Goal: Obtain resource: Obtain resource

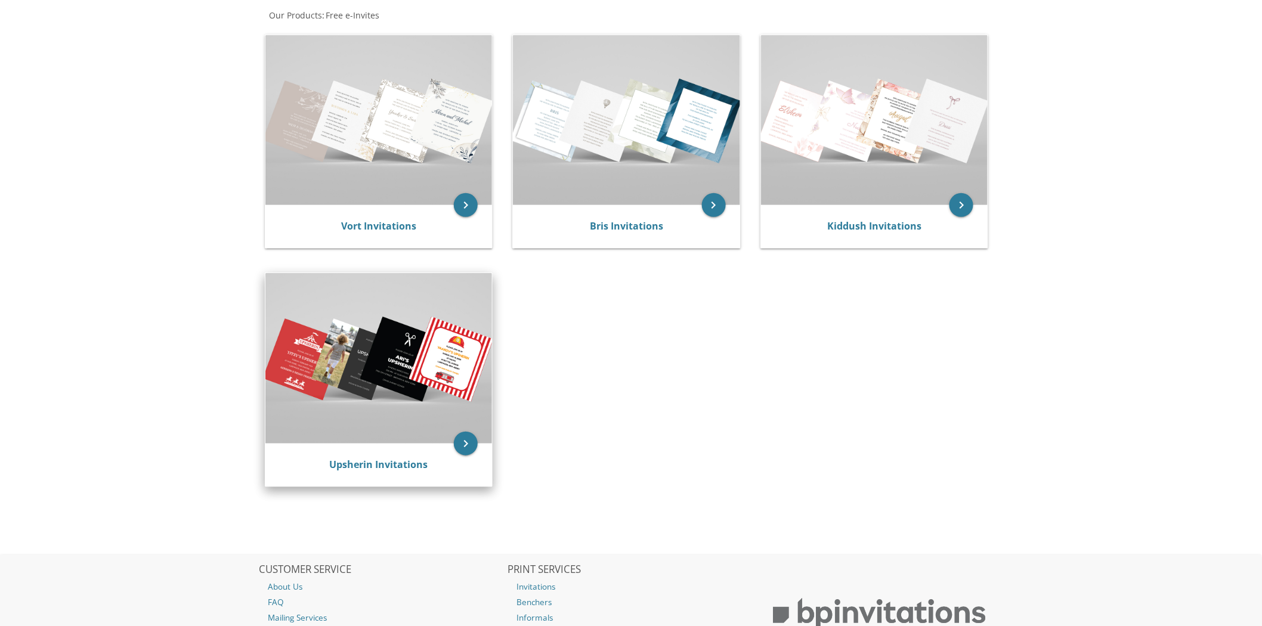
scroll to position [199, 0]
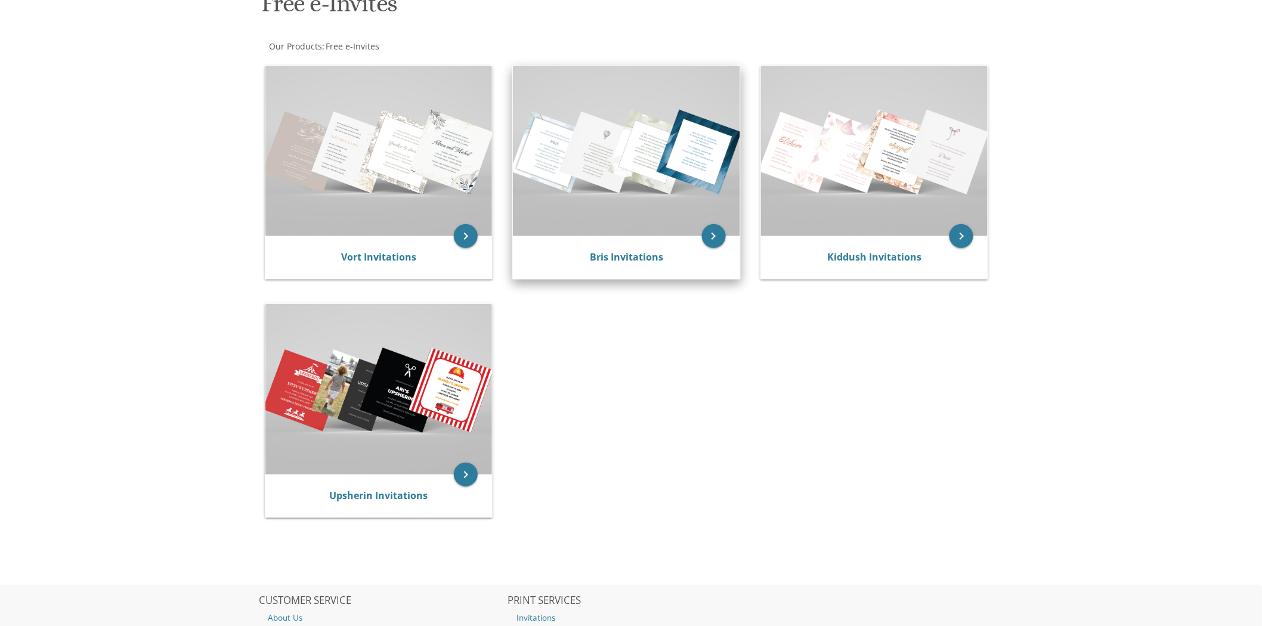
click at [642, 157] on img at bounding box center [626, 151] width 227 height 170
click at [714, 242] on icon "keyboard_arrow_right" at bounding box center [714, 236] width 24 height 24
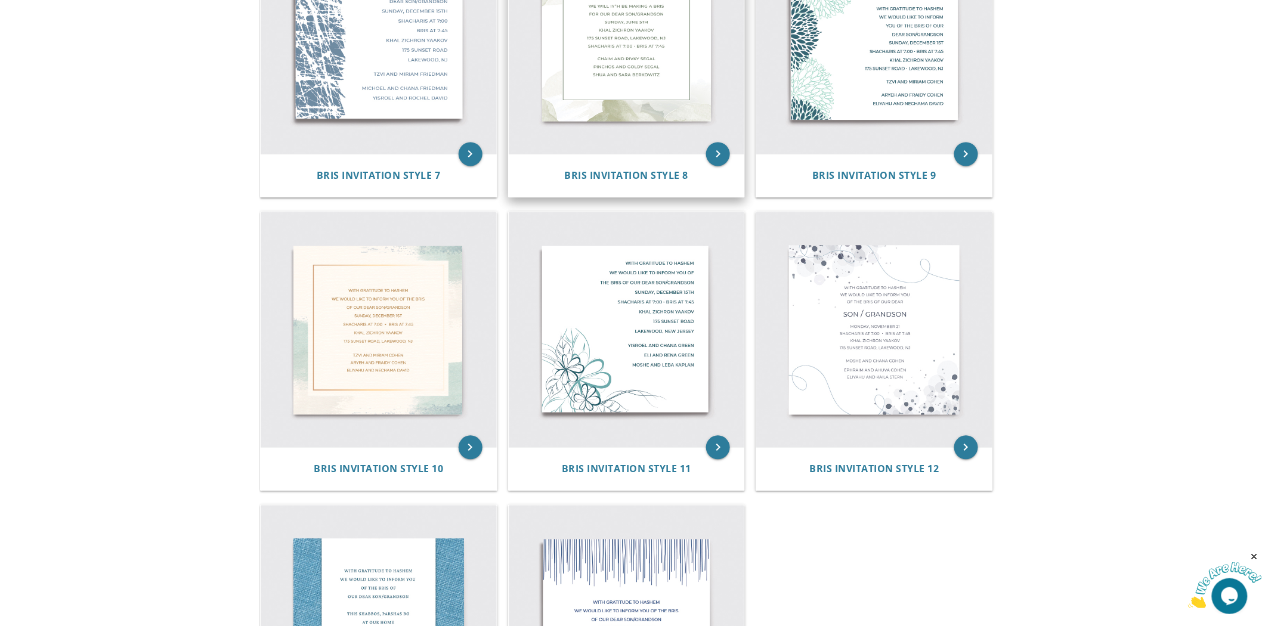
scroll to position [795, 0]
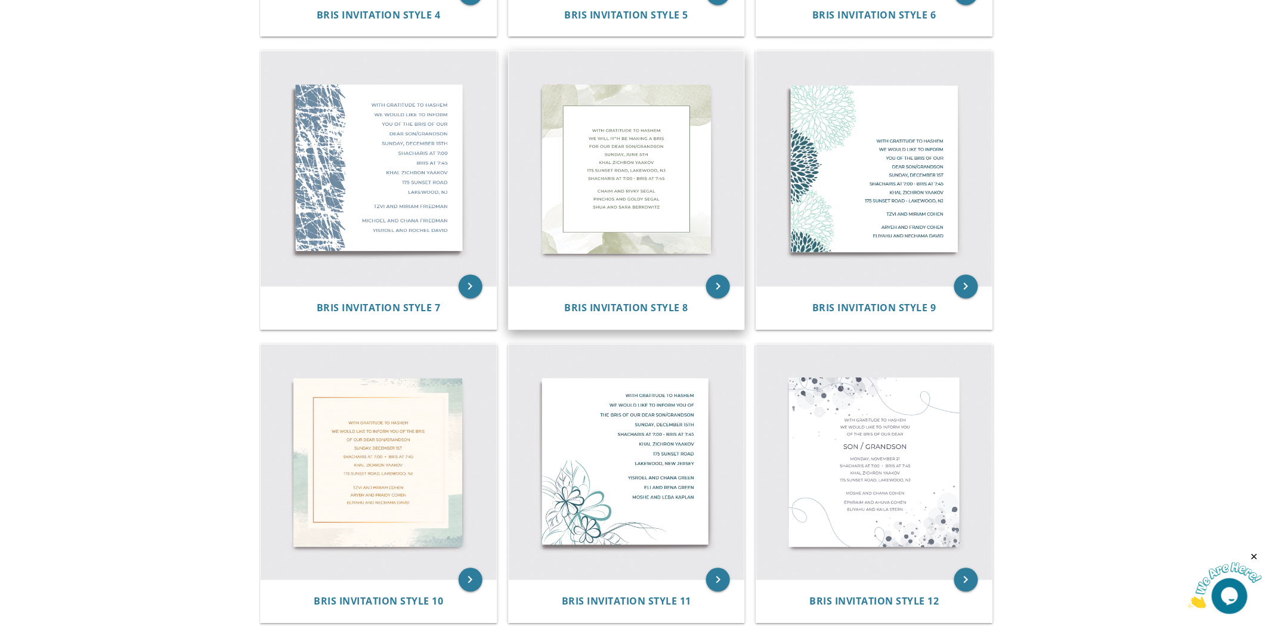
click at [629, 179] on img at bounding box center [627, 169] width 236 height 236
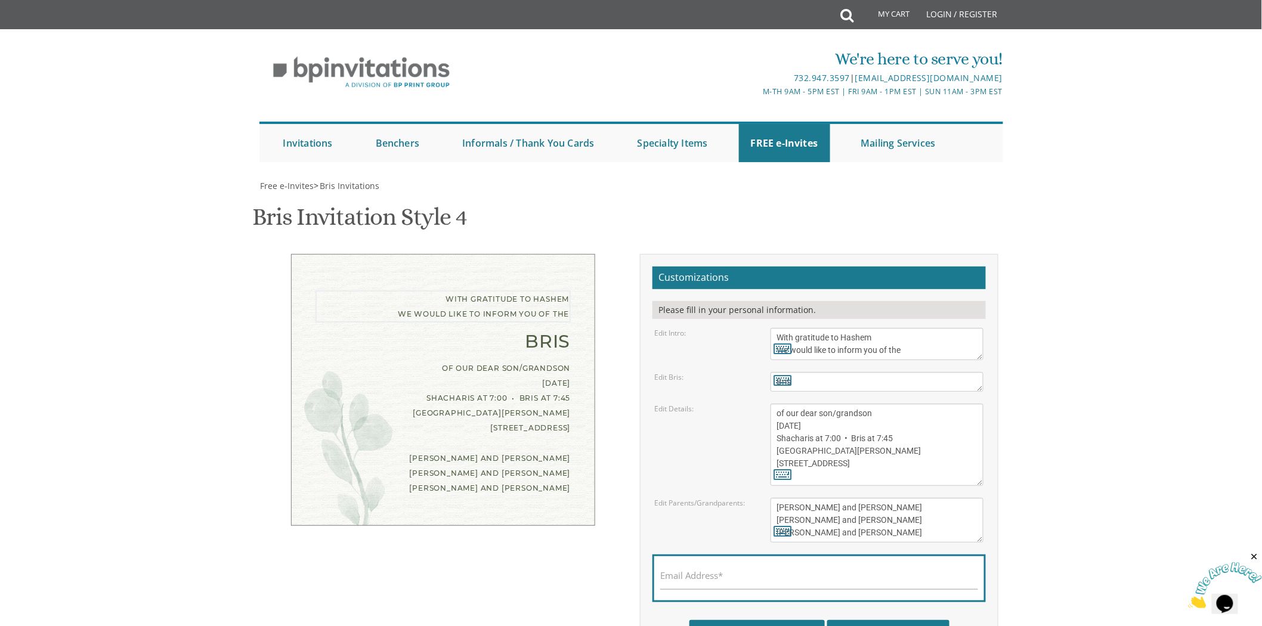
click at [841, 350] on textarea "With gratitude to Hashem We would like to inform you of the" at bounding box center [876, 344] width 213 height 32
click at [853, 378] on textarea "Bris" at bounding box center [876, 382] width 213 height 20
click at [862, 340] on textarea "With gratitude to Hashem We would like to inform you of the" at bounding box center [876, 344] width 213 height 32
drag, startPoint x: 877, startPoint y: 348, endPoint x: 893, endPoint y: 347, distance: 16.1
click at [893, 347] on textarea "With gratitude to Hashem We would like to inform you of the" at bounding box center [876, 344] width 213 height 32
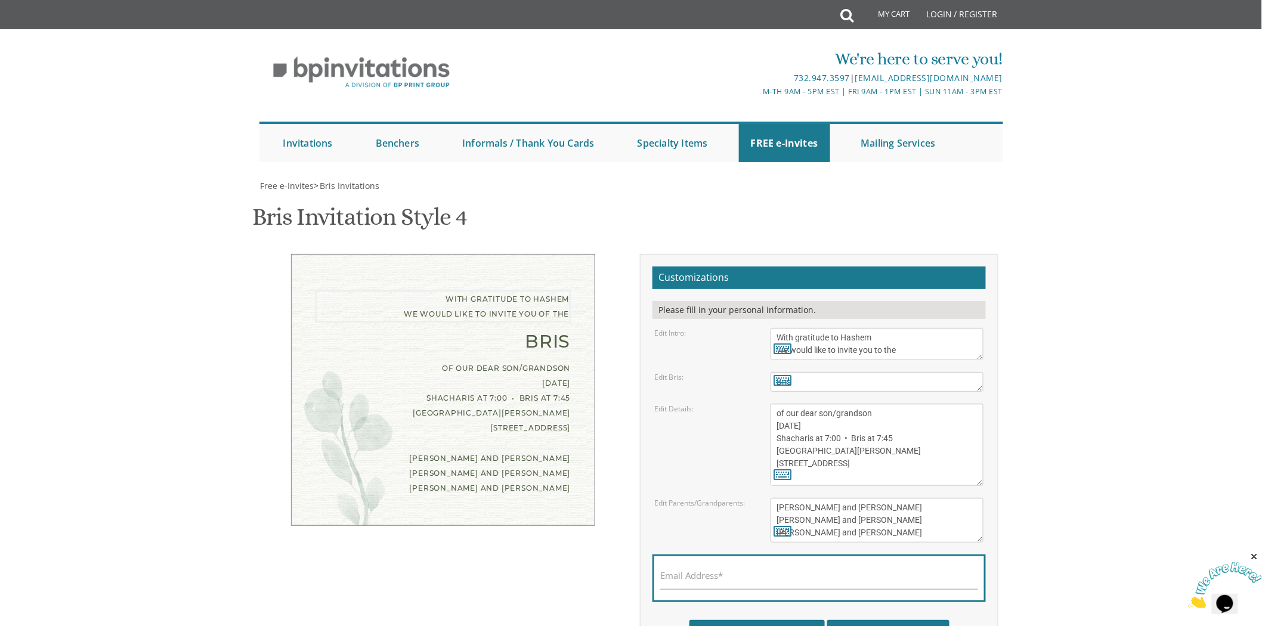
type textarea "With gratitude to Hashem We would like to invite you to the"
click at [672, 377] on label "Edit Bris:" at bounding box center [669, 377] width 29 height 10
click at [782, 382] on icon at bounding box center [783, 379] width 18 height 17
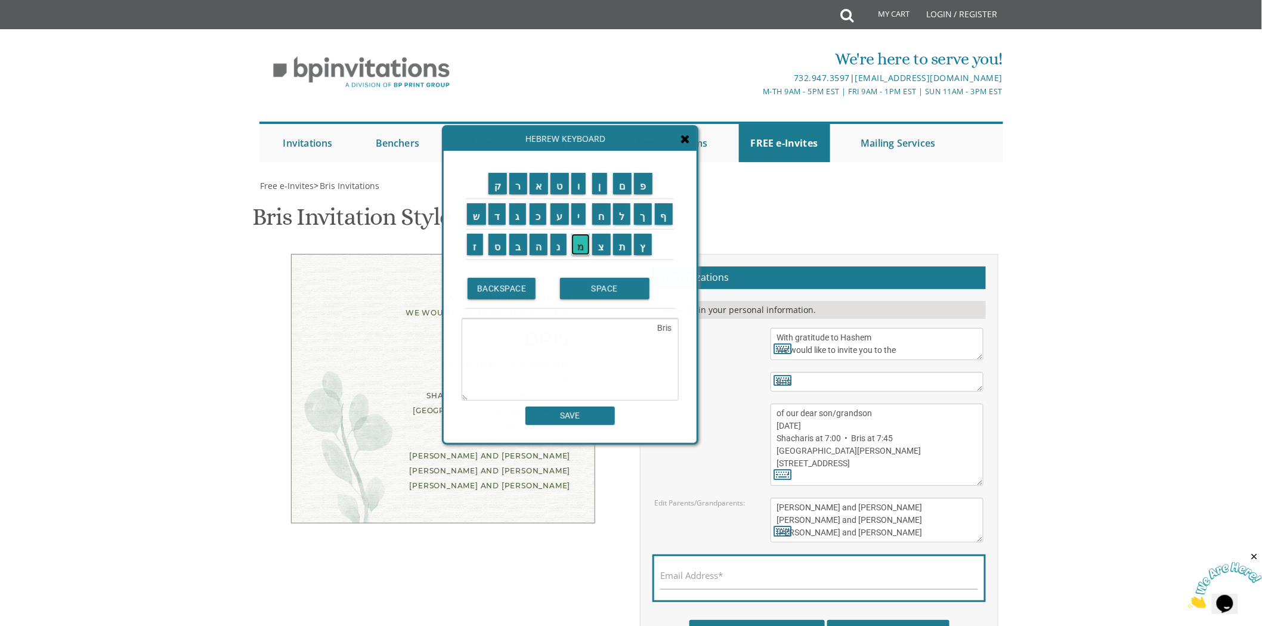
click at [579, 240] on input "מ" at bounding box center [580, 244] width 19 height 21
click at [563, 224] on td "ע" at bounding box center [559, 214] width 21 height 30
click at [666, 325] on textarea "Brisמ" at bounding box center [570, 359] width 217 height 82
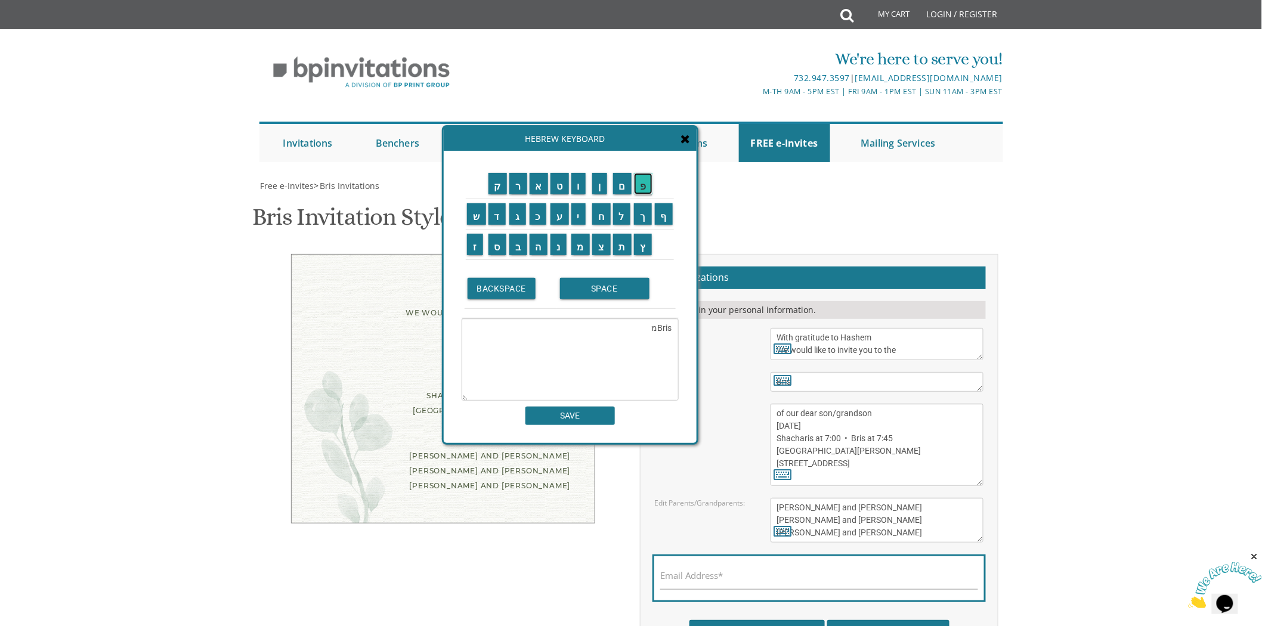
click at [641, 186] on input "פ" at bounding box center [643, 183] width 18 height 21
click at [497, 213] on input "ד" at bounding box center [497, 213] width 18 height 21
click at [575, 213] on input "י" at bounding box center [578, 213] width 15 height 21
click at [580, 185] on input "ו" at bounding box center [578, 183] width 15 height 21
type textarea "פדיוBrisמ"
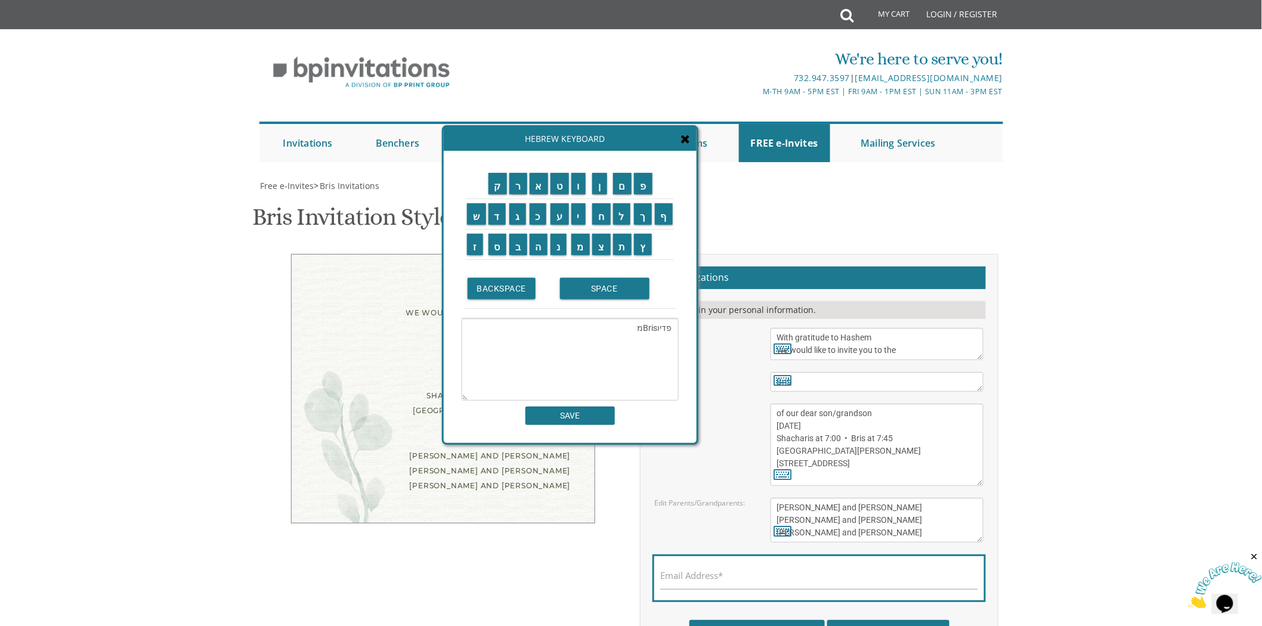
click at [593, 185] on td "ן" at bounding box center [601, 184] width 21 height 30
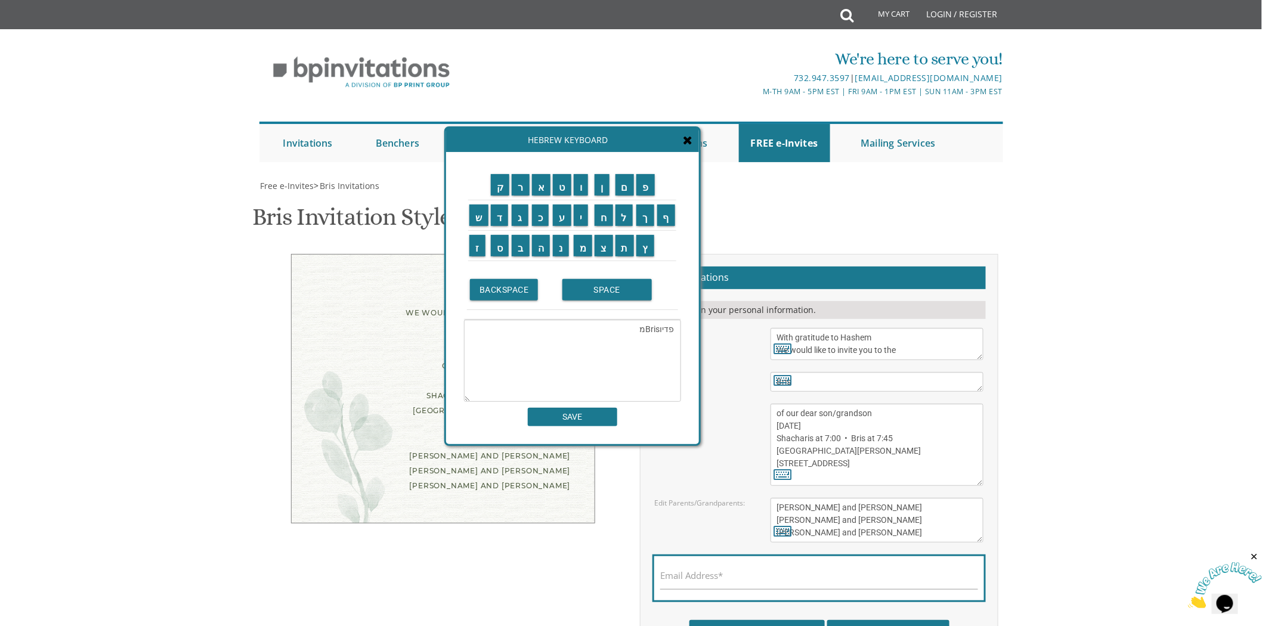
click at [664, 327] on textarea "פדיוBrisמ" at bounding box center [572, 361] width 217 height 82
click at [784, 379] on icon at bounding box center [783, 379] width 18 height 17
click at [671, 329] on textarea "Bris" at bounding box center [572, 361] width 217 height 82
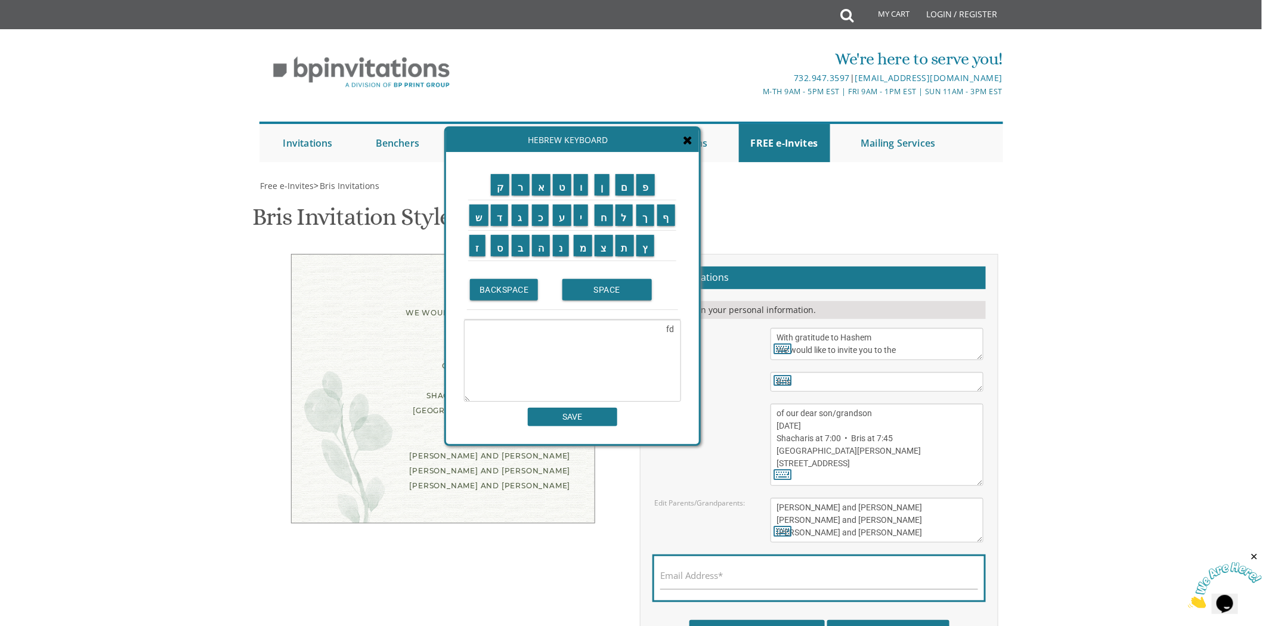
type textarea "f"
type textarea "Pidyon Haben"
click at [582, 413] on input "SAVE" at bounding box center [572, 417] width 89 height 18
type textarea "Pidyon Haben"
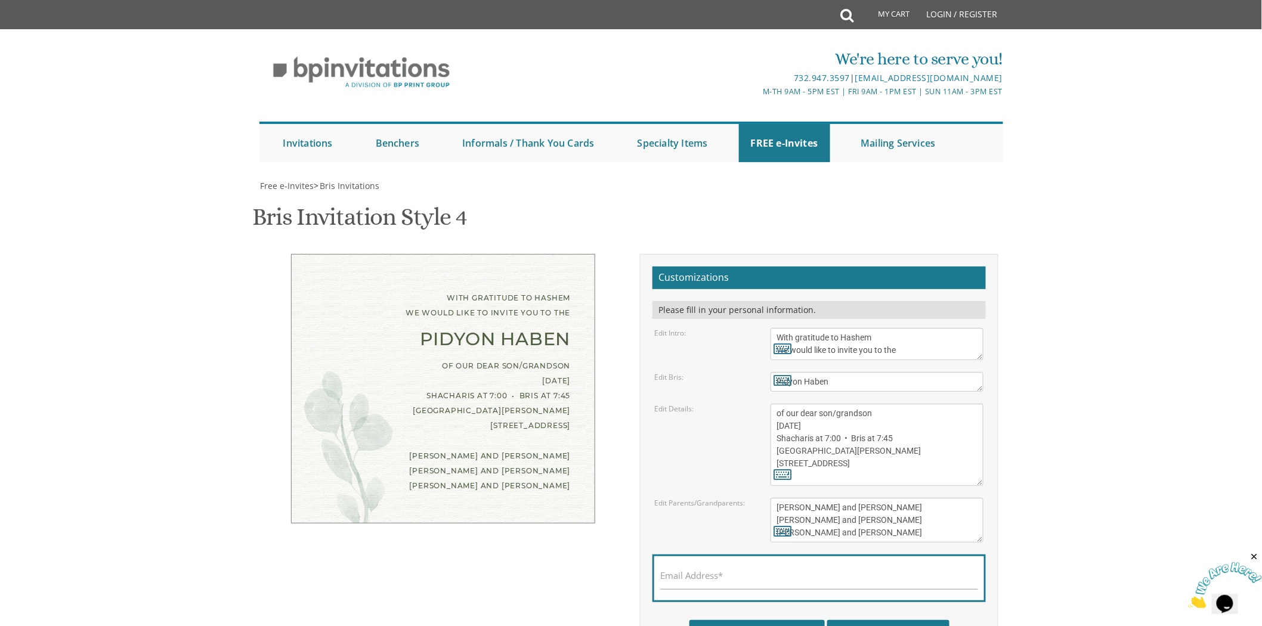
click at [811, 428] on textarea "of our dear son/grandson Sunday, August 28th Shacharis at 7:00 • Bris at 7:45 K…" at bounding box center [876, 445] width 213 height 82
drag, startPoint x: 837, startPoint y: 436, endPoint x: 776, endPoint y: 435, distance: 61.4
click at [776, 435] on textarea "of our dear son/grandson Sunday, August 28th Shacharis at 7:00 • Bris at 7:45 K…" at bounding box center [876, 445] width 213 height 82
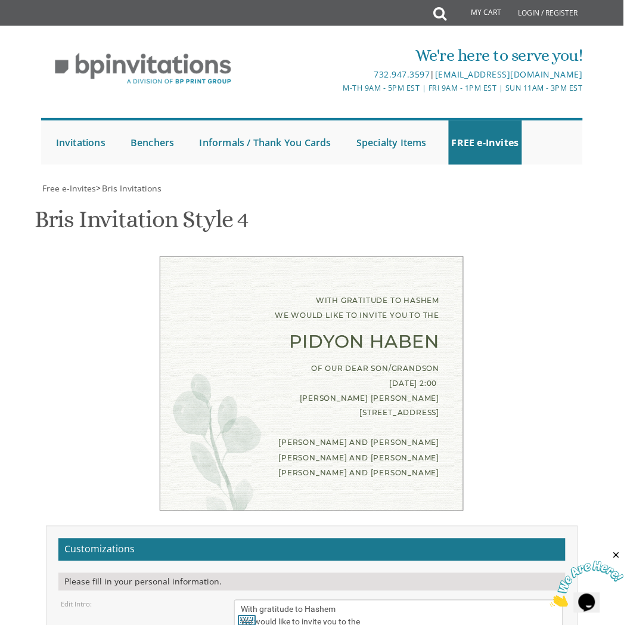
scroll to position [132, 0]
drag, startPoint x: 410, startPoint y: 264, endPoint x: 431, endPoint y: 269, distance: 22.0
click at [409, 361] on div "of our dear son/grandson Sunday, September 28th at 2:00 Khal Zichron Yaakov 175…" at bounding box center [311, 391] width 255 height 60
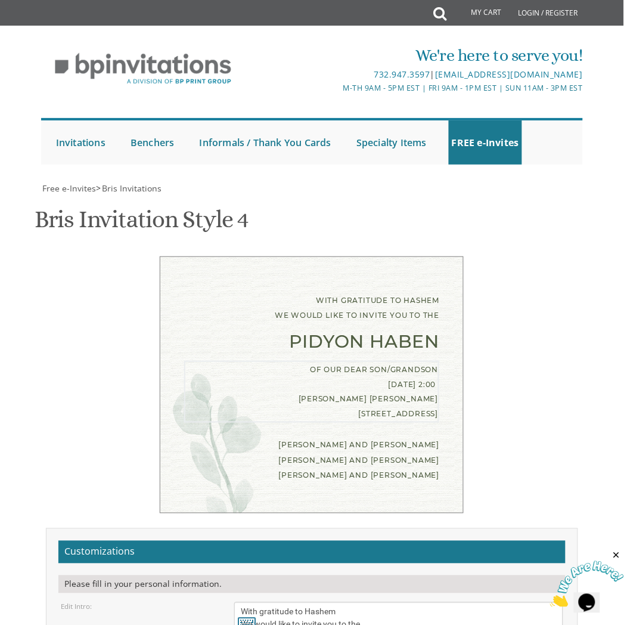
drag, startPoint x: 248, startPoint y: 410, endPoint x: 230, endPoint y: 410, distance: 17.9
drag, startPoint x: 289, startPoint y: 400, endPoint x: 294, endPoint y: 409, distance: 10.4
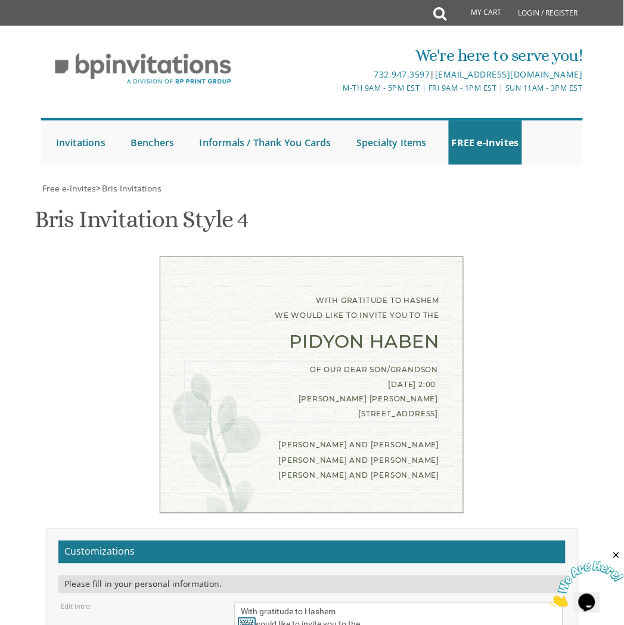
drag, startPoint x: 258, startPoint y: 422, endPoint x: 317, endPoint y: 422, distance: 59.0
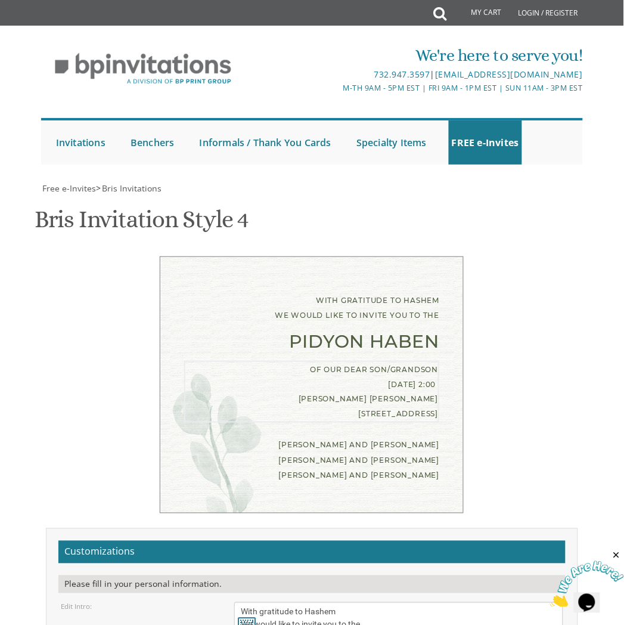
type textarea "of our dear son/grandson Sunday, September 28th 2:00 PM Khal Anshei Sefard 1250…"
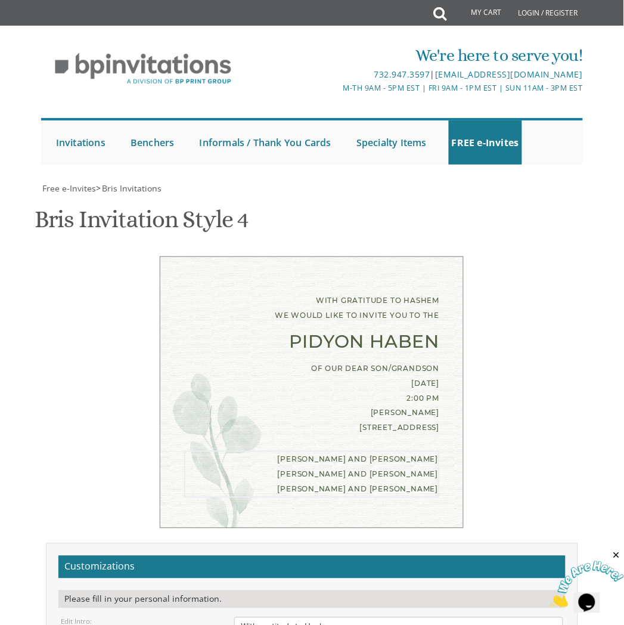
drag, startPoint x: 284, startPoint y: 479, endPoint x: 261, endPoint y: 479, distance: 23.9
drag, startPoint x: 336, startPoint y: 492, endPoint x: 237, endPoint y: 490, distance: 99.0
type textarea "Nosson Meir and Esty Goldberg Elie and Shani Goldberg Menachem Mendel and Mimi …"
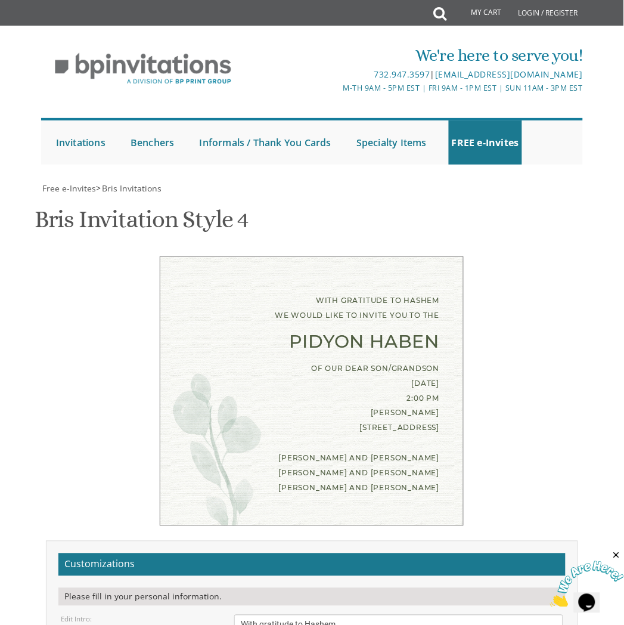
type input "shanigoldberg2@gmail.com"
